Goal: Information Seeking & Learning: Find specific fact

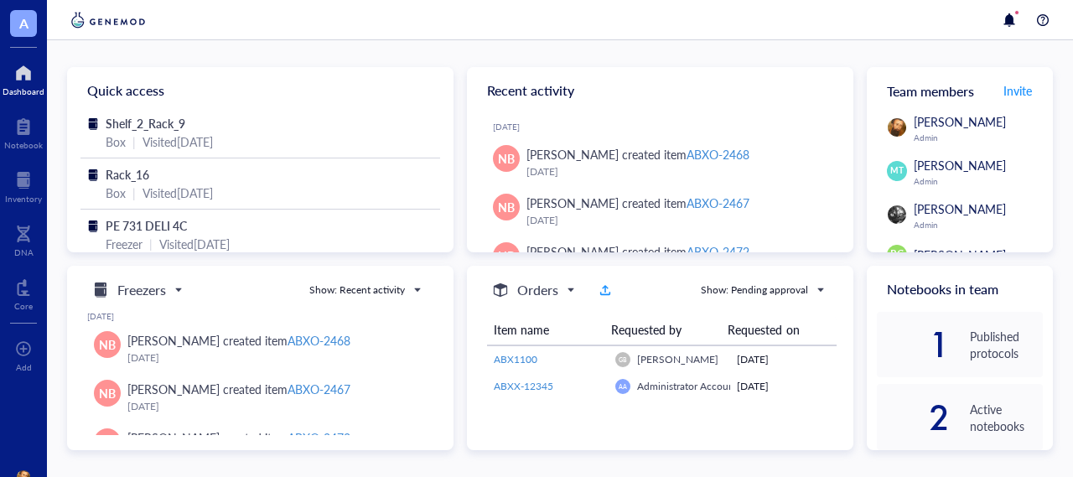
scroll to position [1, 0]
click at [26, 194] on div "Inventory" at bounding box center [23, 199] width 37 height 10
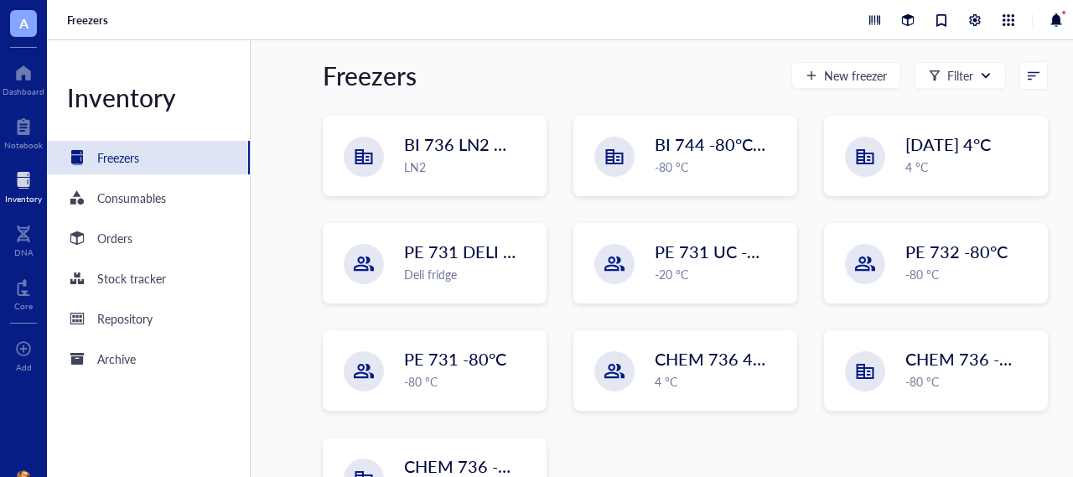
scroll to position [247, 0]
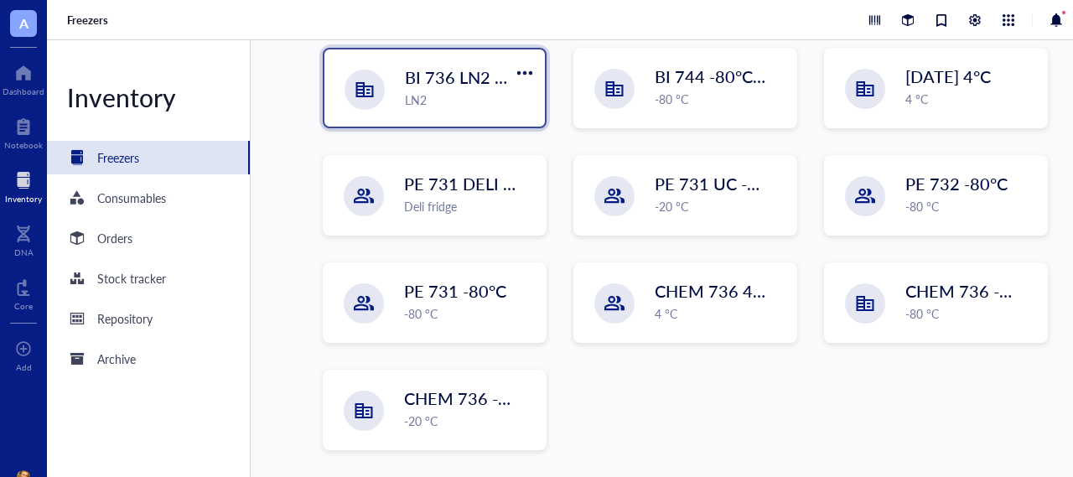
click at [438, 100] on div "LN2" at bounding box center [470, 100] width 130 height 18
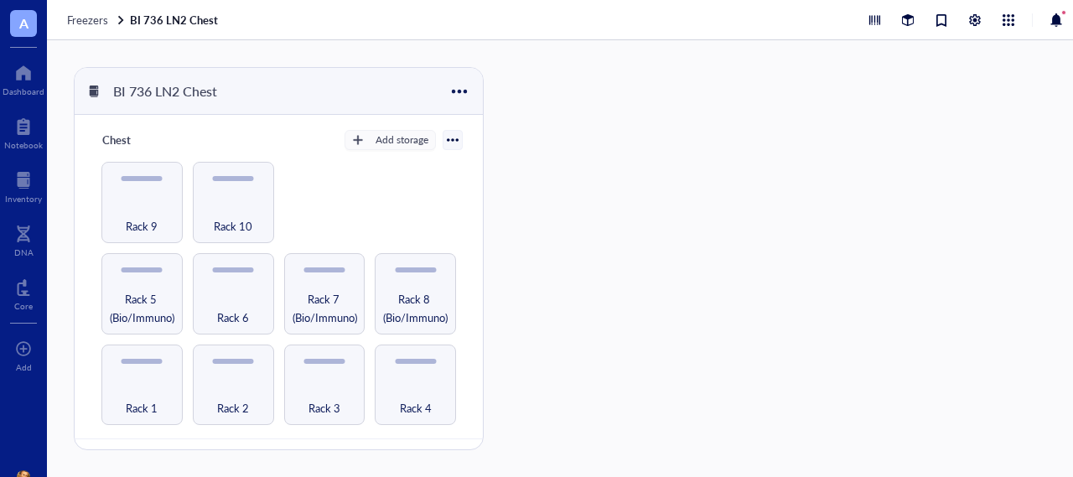
scroll to position [55, 0]
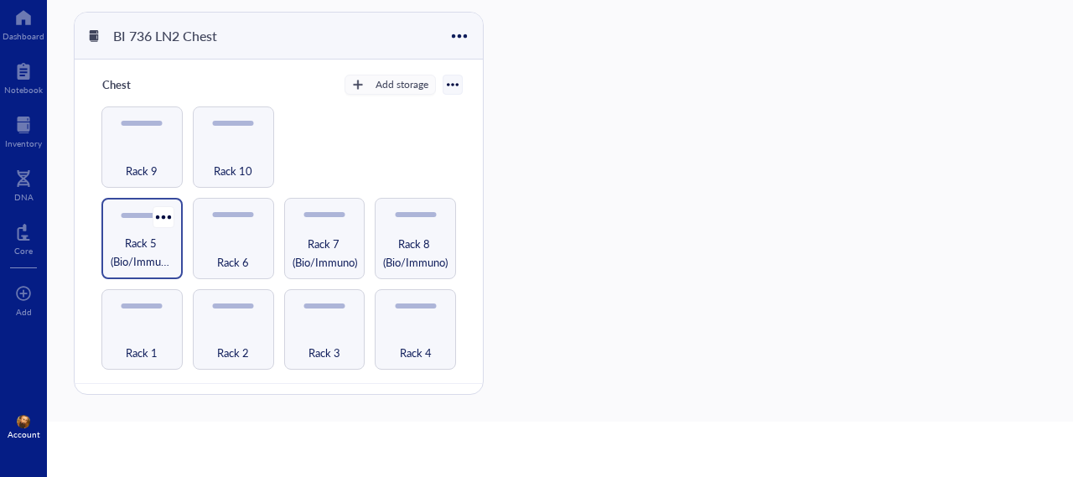
click at [142, 243] on span "Rack 5 (Bio/Immuno)" at bounding box center [142, 252] width 65 height 37
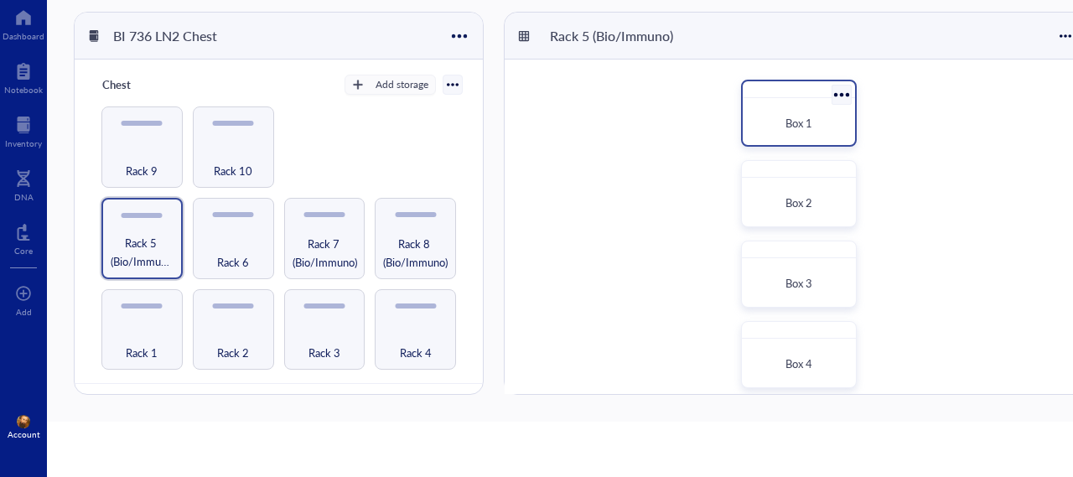
click at [814, 115] on div "Box 1" at bounding box center [798, 123] width 85 height 17
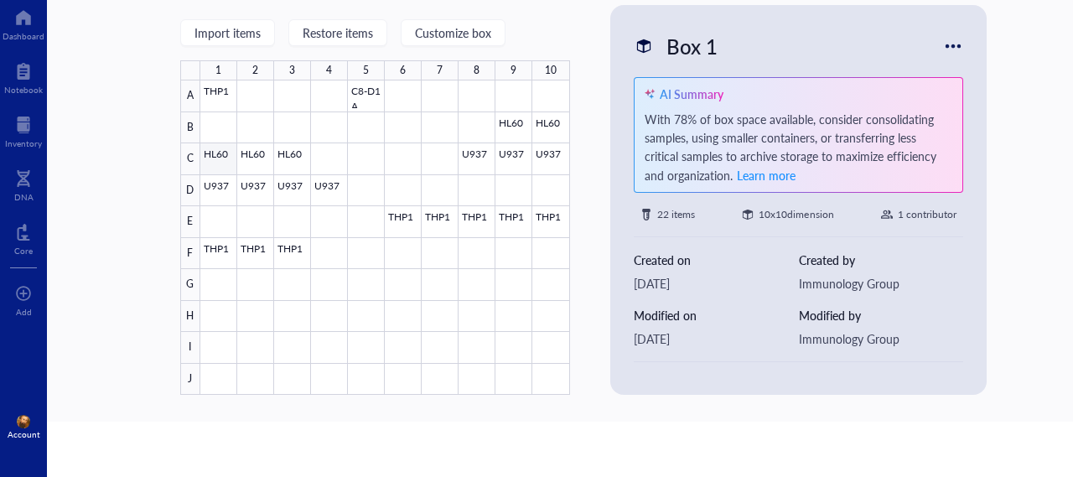
click at [210, 156] on div at bounding box center [385, 237] width 370 height 314
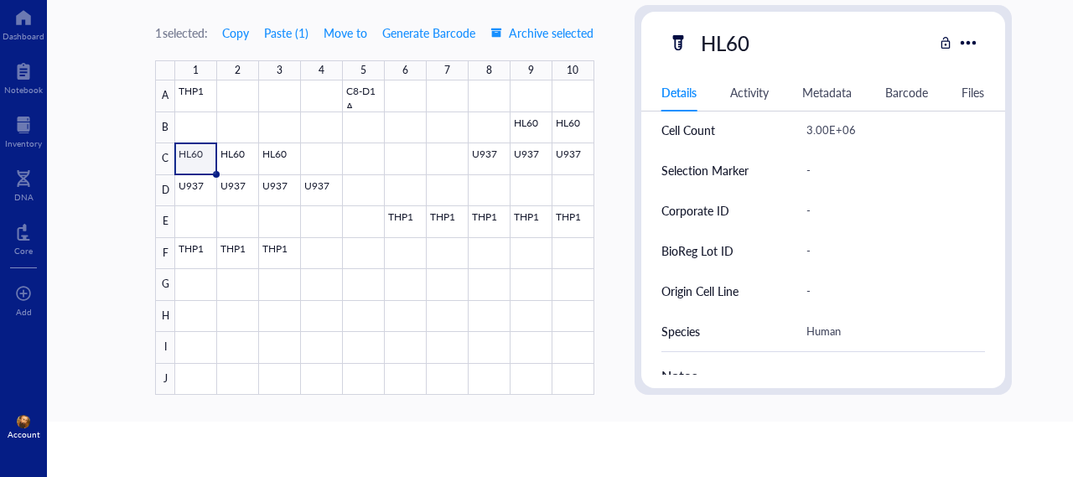
scroll to position [498, 0]
click at [17, 129] on div at bounding box center [23, 124] width 37 height 27
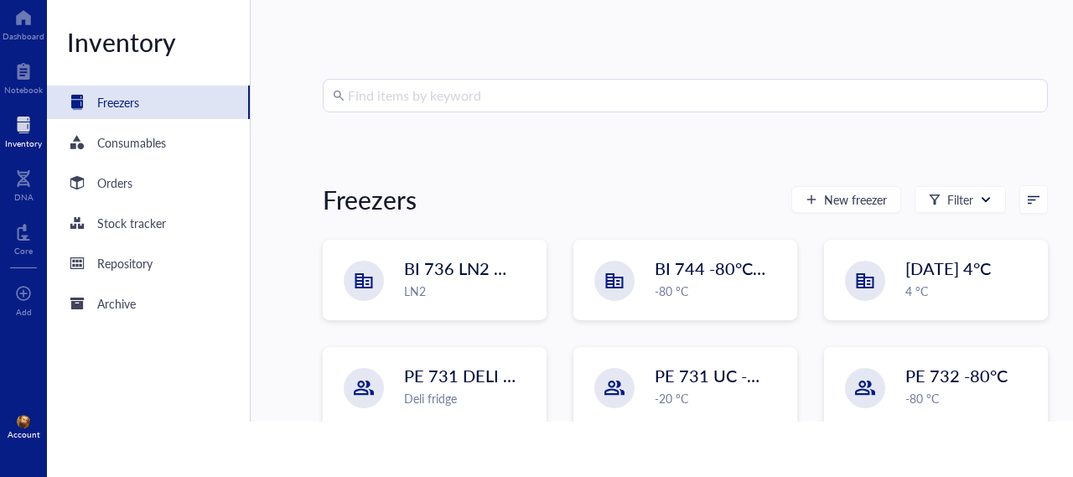
scroll to position [9, 0]
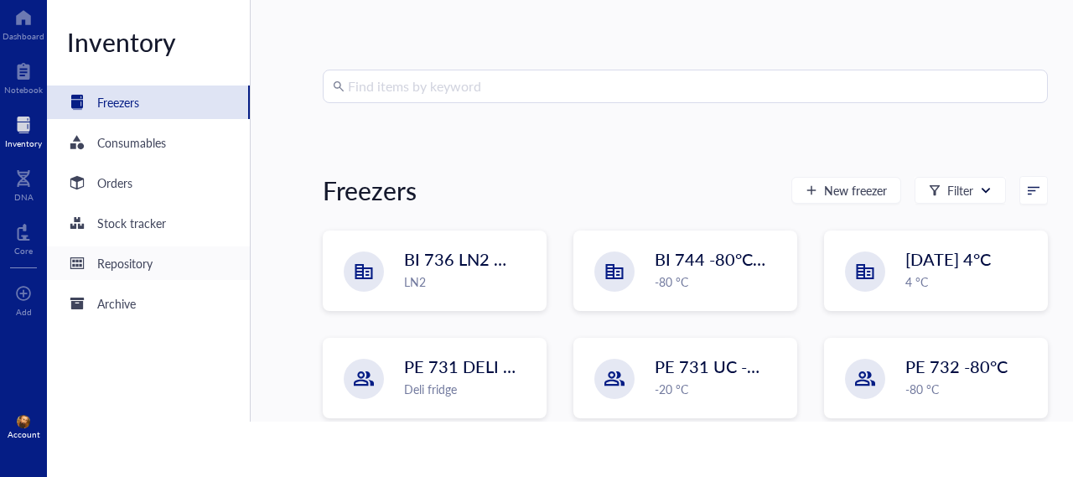
click at [132, 262] on div "Repository" at bounding box center [124, 263] width 55 height 18
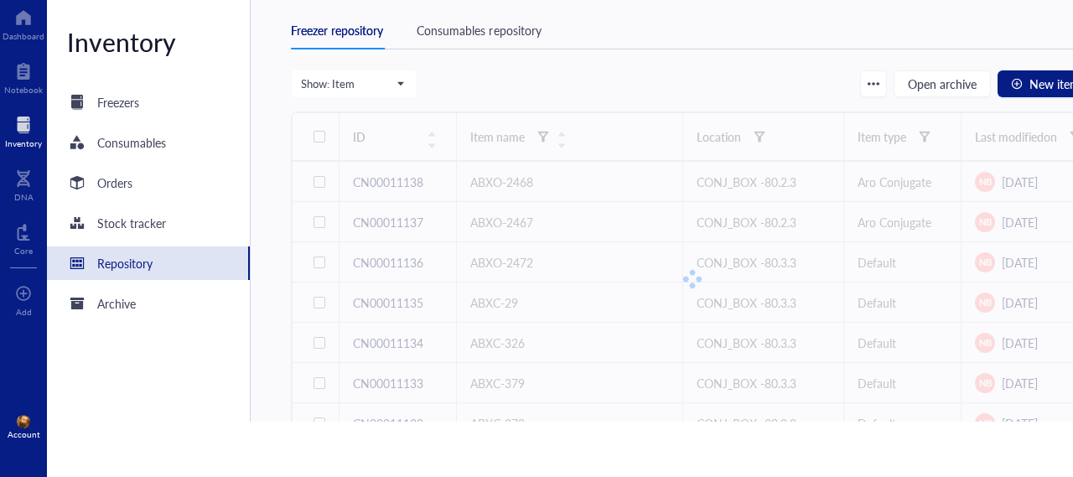
click at [30, 131] on div at bounding box center [23, 124] width 37 height 27
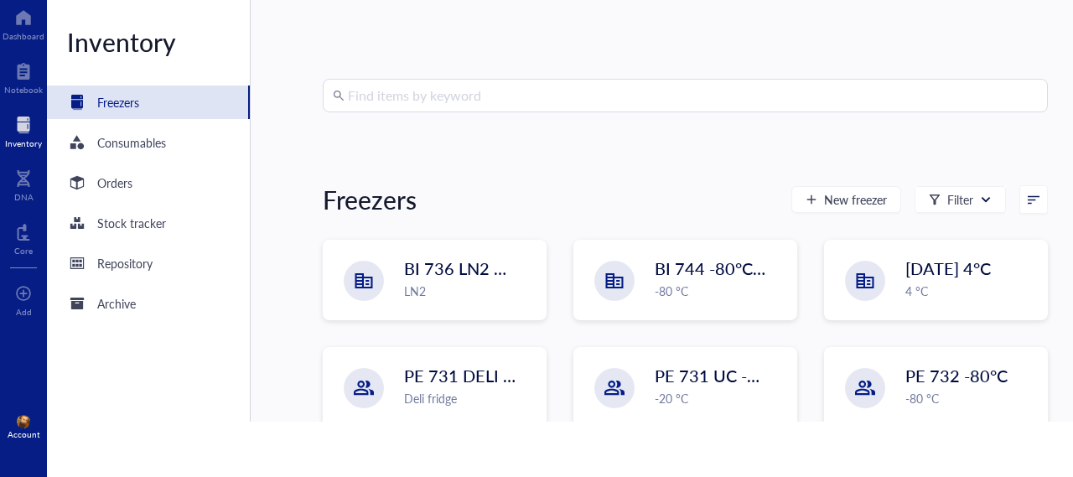
click at [432, 95] on input "search" at bounding box center [693, 96] width 690 height 32
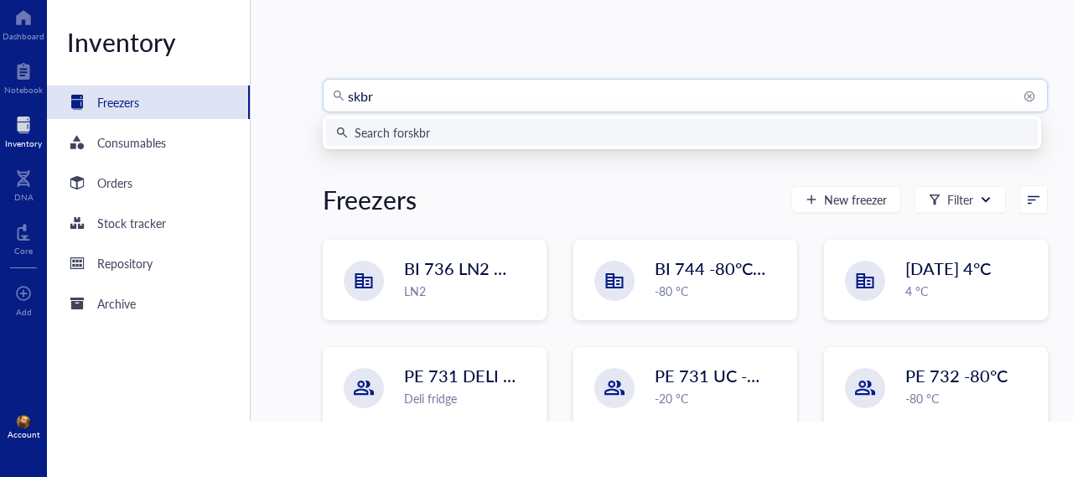
type input "skbr3"
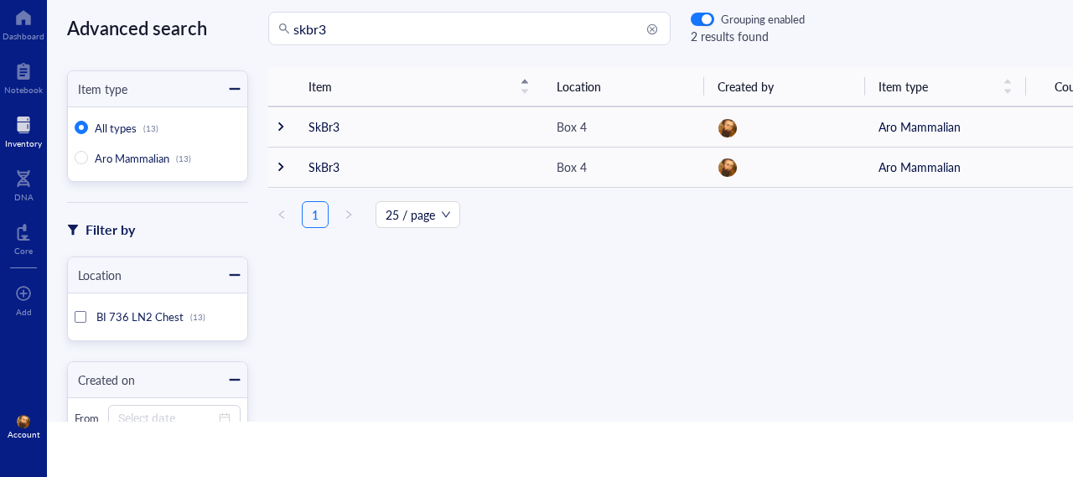
click at [25, 124] on div at bounding box center [23, 124] width 37 height 27
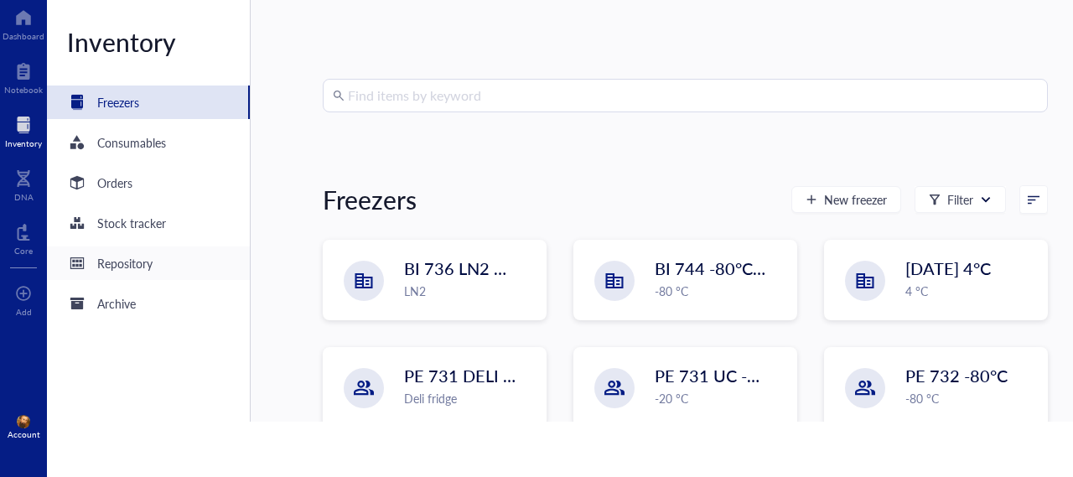
click at [142, 275] on div "Repository" at bounding box center [148, 263] width 203 height 34
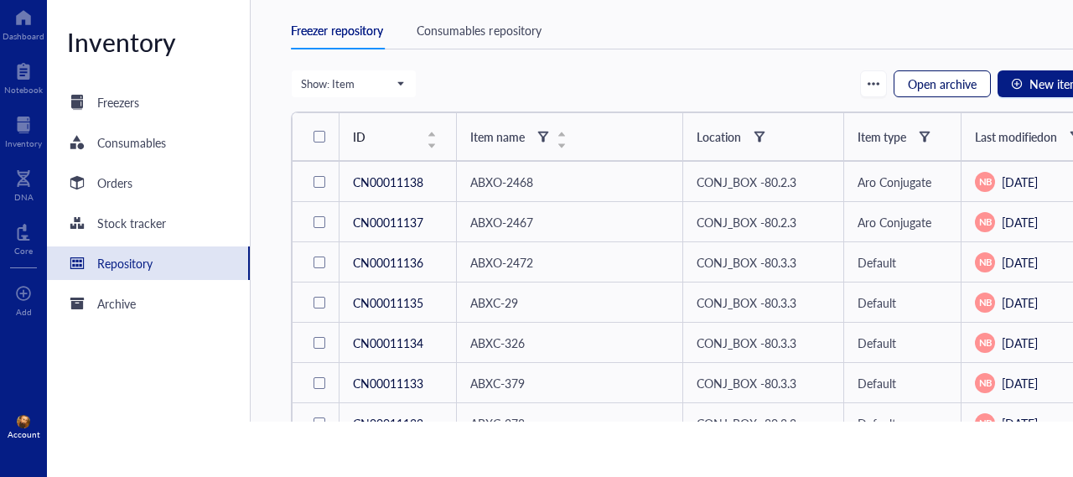
click at [909, 85] on span "Open archive" at bounding box center [942, 83] width 69 height 13
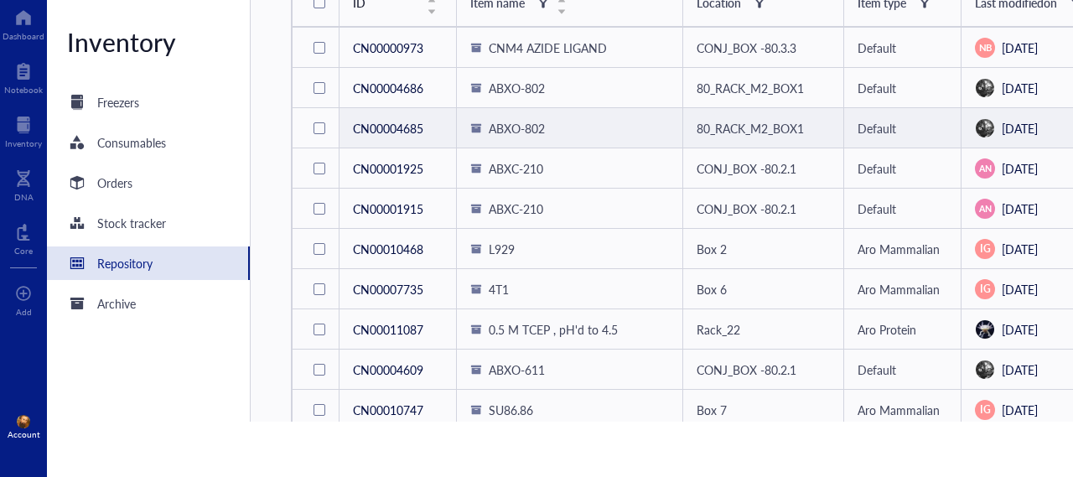
scroll to position [135, 0]
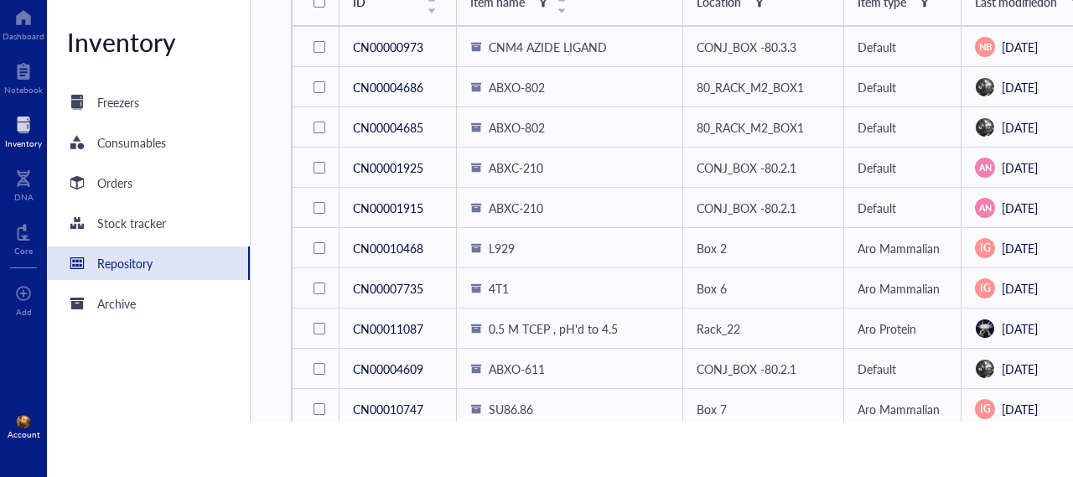
click at [13, 135] on div at bounding box center [23, 124] width 37 height 27
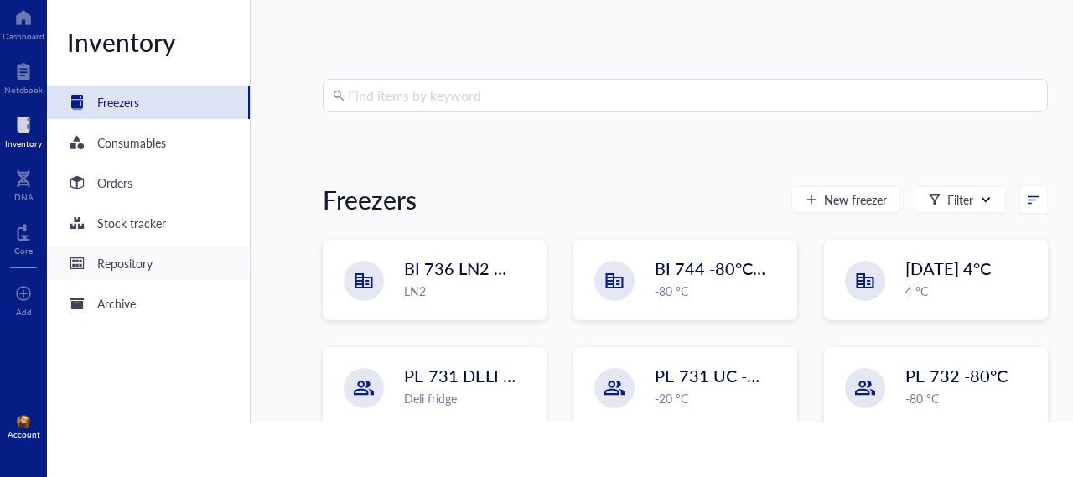
click at [119, 266] on div "Repository" at bounding box center [124, 263] width 55 height 18
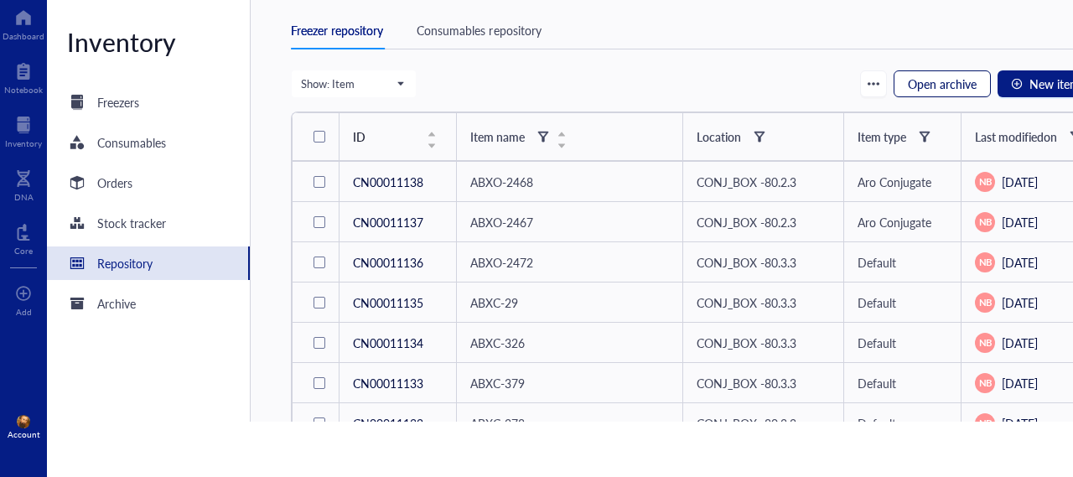
click at [916, 83] on span "Open archive" at bounding box center [942, 83] width 69 height 13
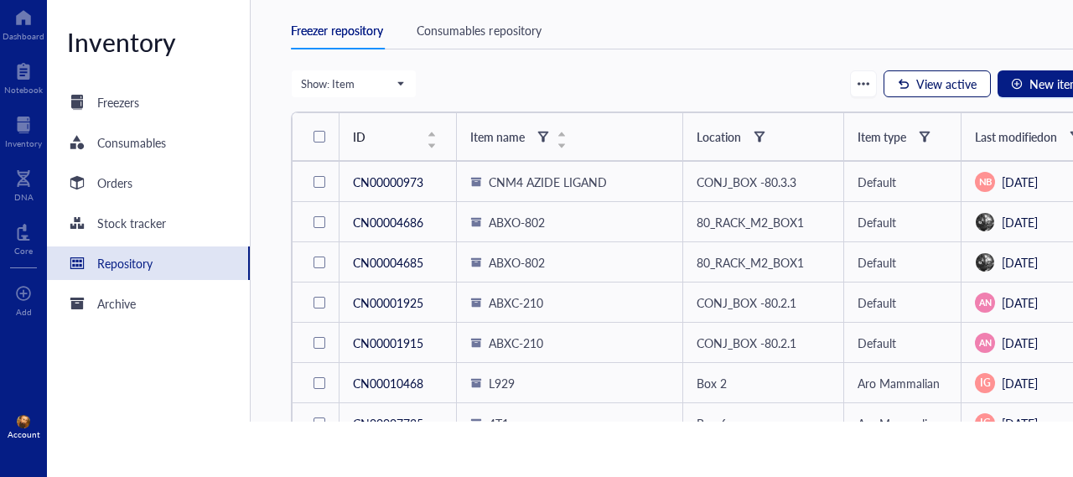
click at [902, 82] on div "button" at bounding box center [904, 84] width 12 height 12
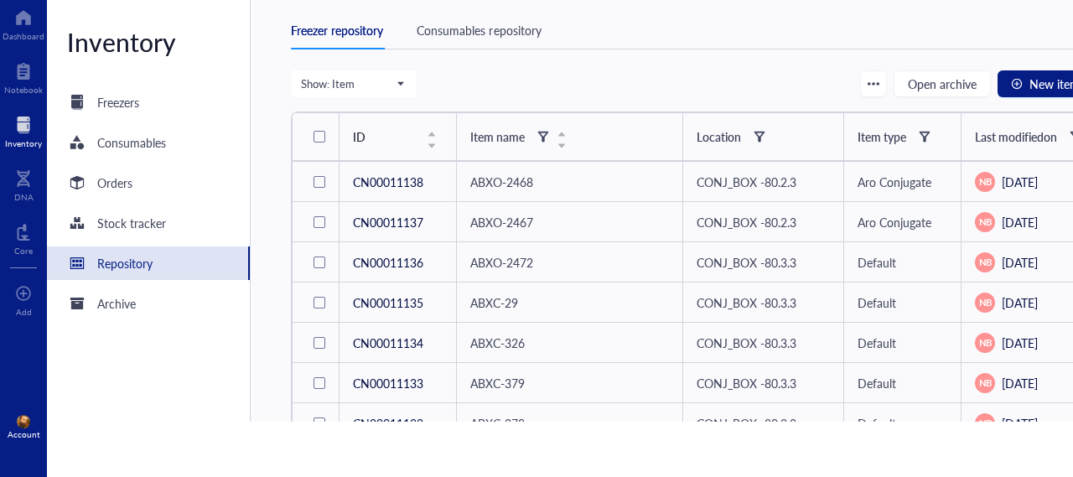
click at [34, 137] on div at bounding box center [23, 124] width 37 height 27
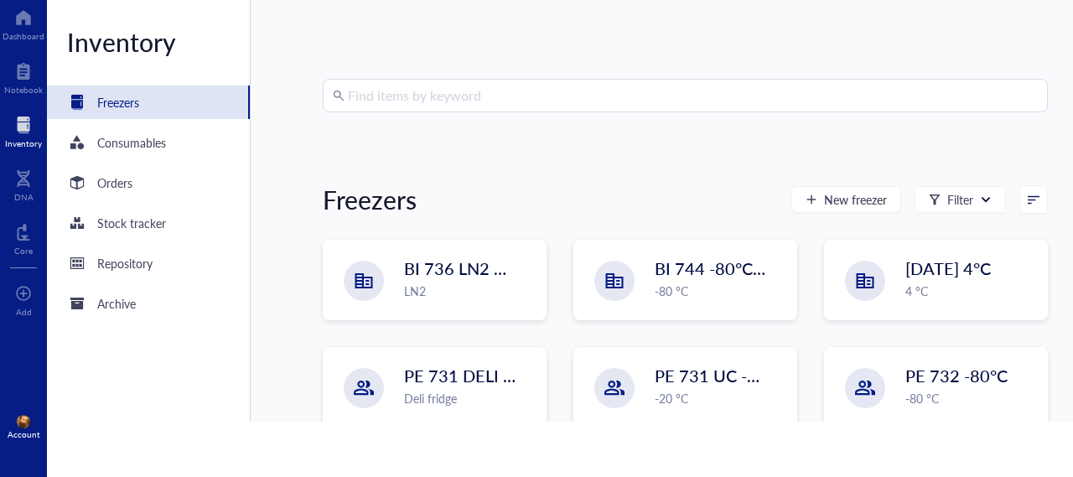
scroll to position [247, 0]
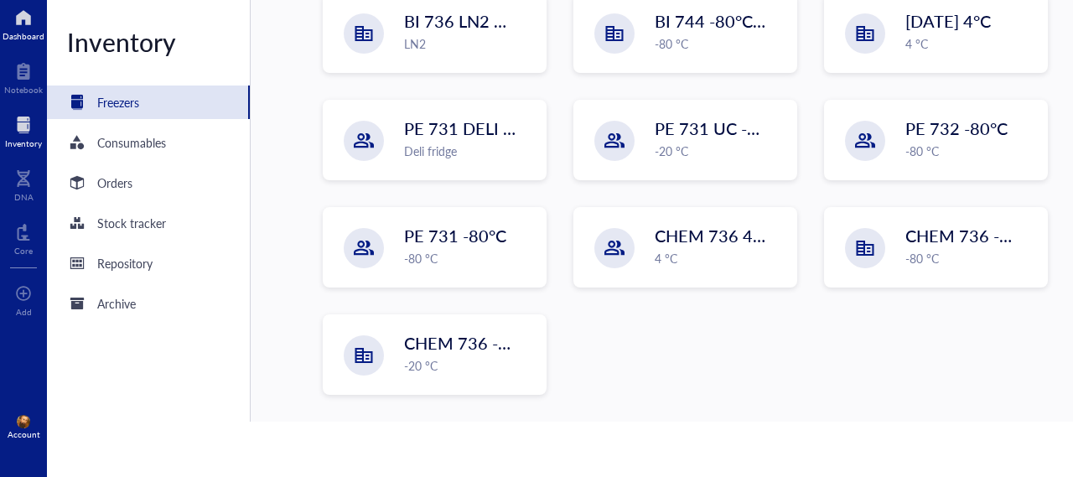
click at [25, 26] on div at bounding box center [24, 17] width 42 height 27
